Goal: Use online tool/utility: Utilize a website feature to perform a specific function

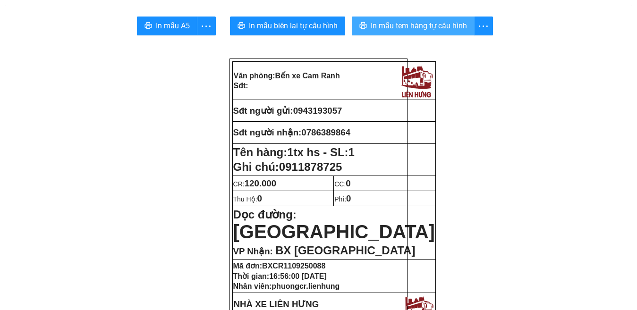
click at [440, 19] on button "In mẫu tem hàng tự cấu hình" at bounding box center [413, 26] width 123 height 19
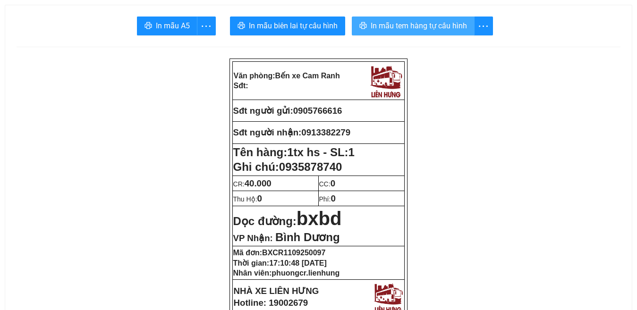
click at [430, 23] on span "In mẫu tem hàng tự cấu hình" at bounding box center [419, 26] width 96 height 12
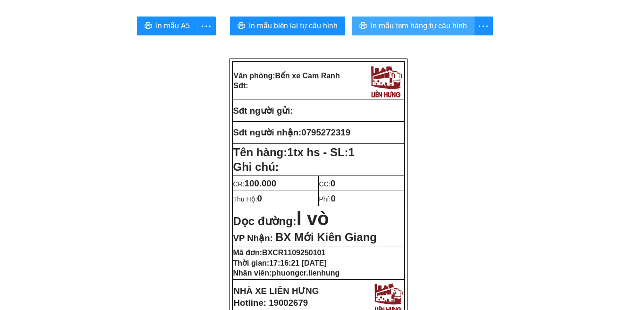
click at [417, 26] on span "In mẫu tem hàng tự cấu hình" at bounding box center [419, 26] width 96 height 12
click at [424, 25] on span "In mẫu tem hàng tự cấu hình" at bounding box center [419, 26] width 96 height 12
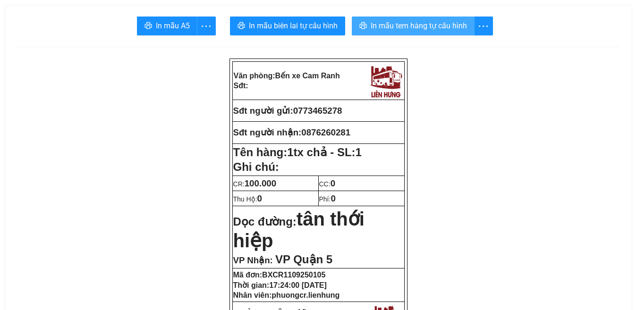
click at [386, 25] on span "In mẫu tem hàng tự cấu hình" at bounding box center [419, 26] width 96 height 12
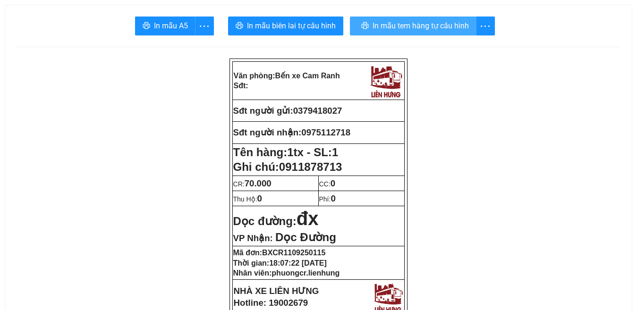
click at [432, 29] on span "In mẫu tem hàng tự cấu hình" at bounding box center [421, 26] width 96 height 12
click at [441, 27] on span "In mẫu tem hàng tự cấu hình" at bounding box center [419, 26] width 96 height 12
